Goal: Task Accomplishment & Management: Complete application form

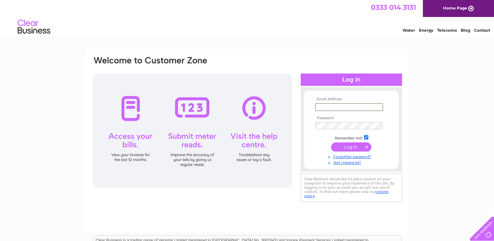
click at [329, 107] on input "text" at bounding box center [349, 107] width 68 height 8
type input "[PERSON_NAME][EMAIL_ADDRESS][DOMAIN_NAME]"
click at [347, 163] on link "Not registered?" at bounding box center [352, 161] width 74 height 6
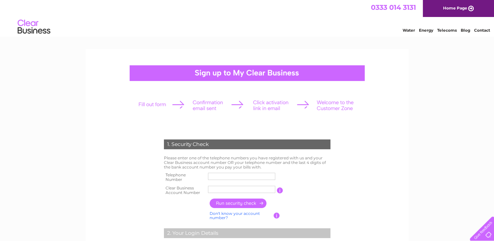
click at [226, 175] on input "text" at bounding box center [241, 176] width 67 height 7
type input "07803258695"
drag, startPoint x: 236, startPoint y: 188, endPoint x: 197, endPoint y: 188, distance: 39.5
click at [196, 189] on tr "Clear Business Account Number JenSysCom You will find your account number on th…" at bounding box center [247, 190] width 170 height 13
type input "30320834"
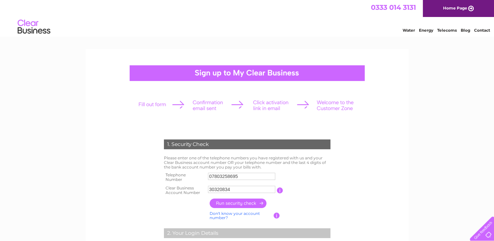
click at [234, 203] on input "button" at bounding box center [238, 203] width 57 height 9
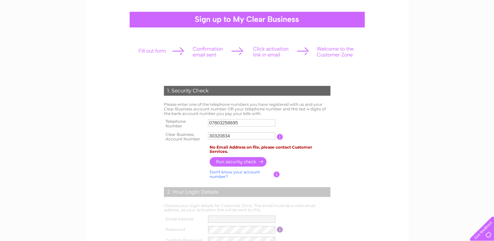
scroll to position [65, 0]
